Goal: Download file/media

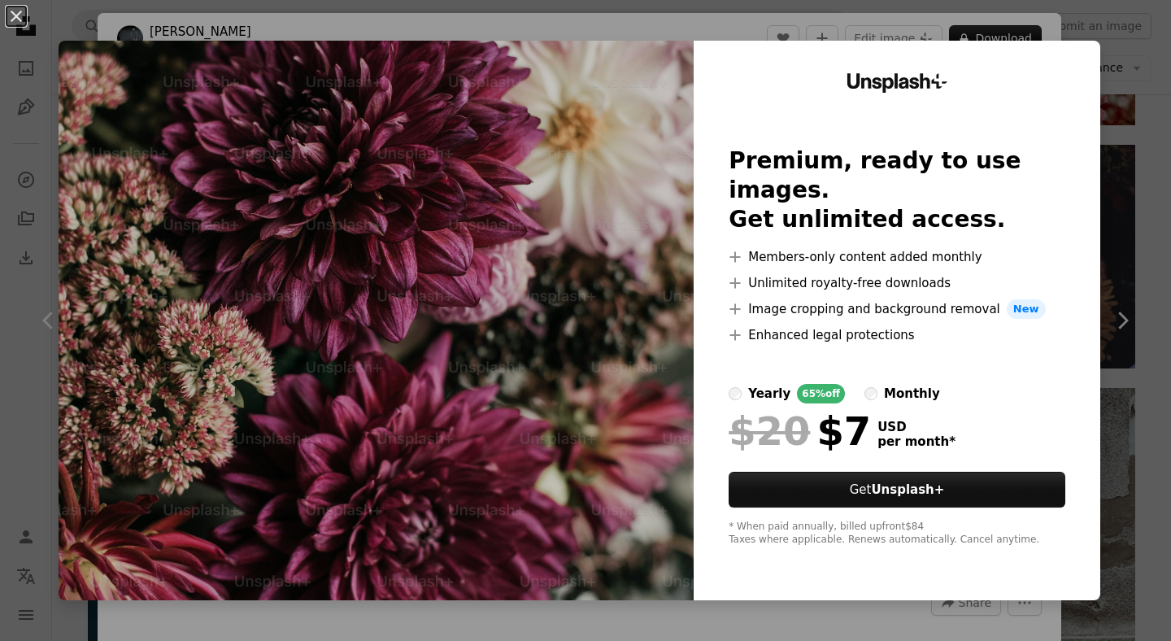
scroll to position [24740, 0]
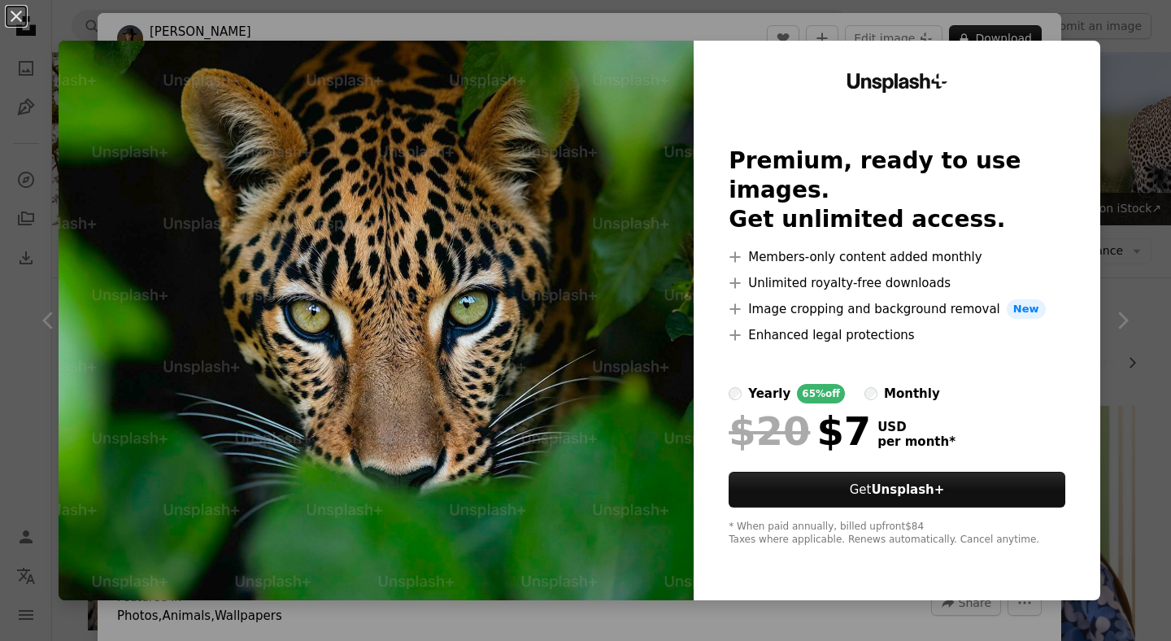
scroll to position [2598, 0]
